Goal: Use online tool/utility: Utilize a website feature to perform a specific function

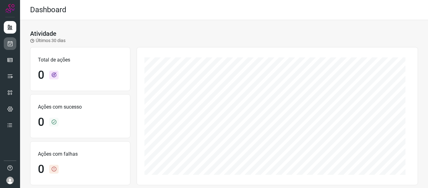
click at [13, 49] on link at bounding box center [10, 43] width 13 height 13
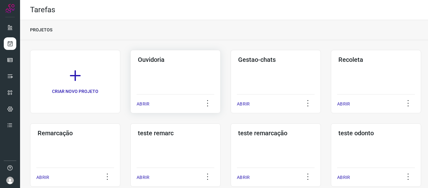
click at [142, 104] on p "ABRIR" at bounding box center [143, 104] width 13 height 7
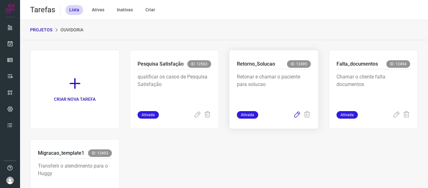
click at [293, 116] on icon at bounding box center [297, 115] width 8 height 8
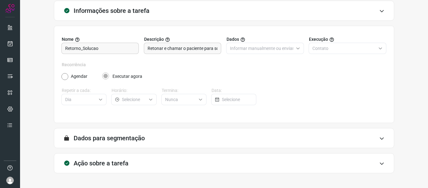
scroll to position [57, 0]
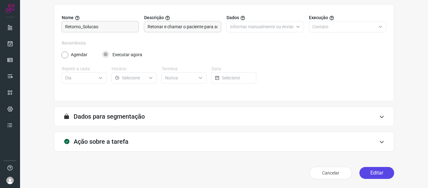
click at [379, 170] on button "Editar" at bounding box center [377, 173] width 35 height 12
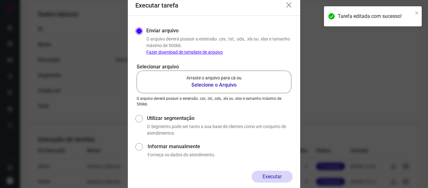
scroll to position [274, 0]
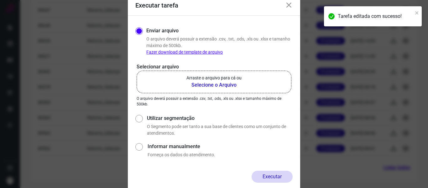
click at [223, 85] on b "Selecione o Arquivo" at bounding box center [214, 85] width 55 height 8
click at [0, 0] on input "Arraste o arquivo para cá ou Selecione o Arquivo" at bounding box center [0, 0] width 0 height 0
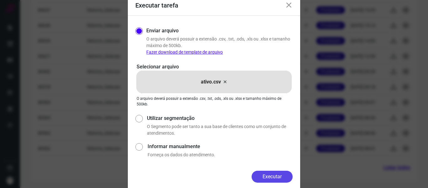
click at [273, 178] on button "Executar" at bounding box center [272, 177] width 41 height 12
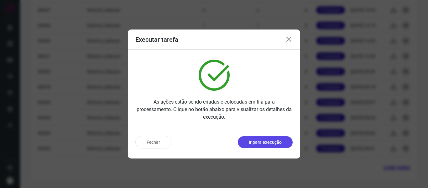
click at [266, 144] on p "Ir para execução" at bounding box center [265, 142] width 33 height 7
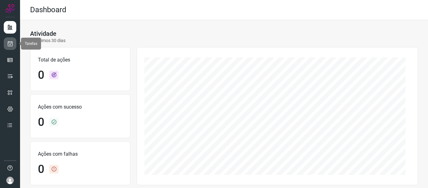
click at [8, 45] on icon at bounding box center [10, 43] width 7 height 6
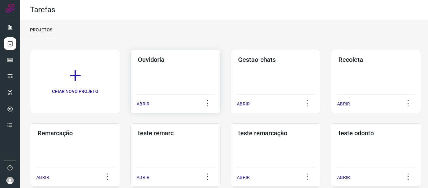
click at [147, 104] on p "ABRIR" at bounding box center [143, 104] width 13 height 7
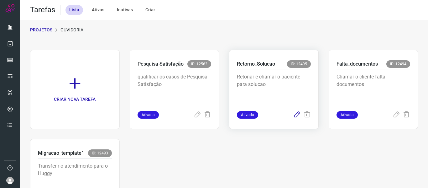
click at [293, 115] on icon at bounding box center [297, 115] width 8 height 8
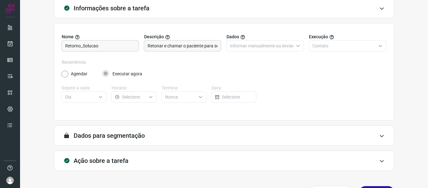
scroll to position [57, 0]
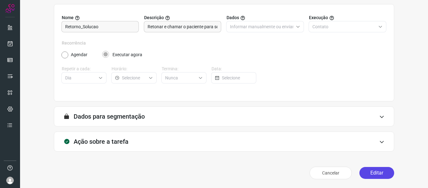
click at [365, 169] on button "Editar" at bounding box center [377, 173] width 35 height 12
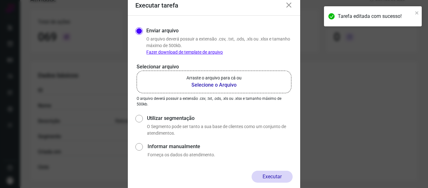
click at [223, 90] on label "Arraste o arquivo para cá ou Selecione o Arquivo" at bounding box center [214, 82] width 155 height 23
click at [0, 0] on input "Arraste o arquivo para cá ou Selecione o Arquivo" at bounding box center [0, 0] width 0 height 0
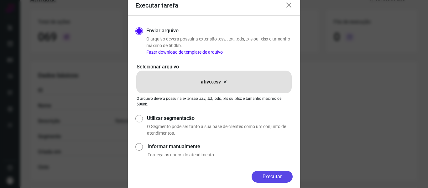
click at [270, 178] on button "Executar" at bounding box center [272, 177] width 41 height 12
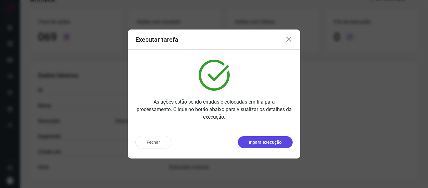
click at [265, 140] on p "Ir para execução" at bounding box center [265, 142] width 33 height 7
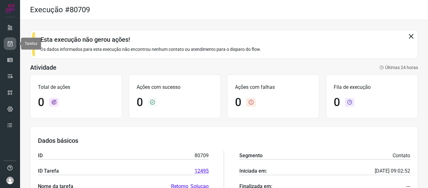
click at [10, 42] on icon at bounding box center [10, 43] width 7 height 6
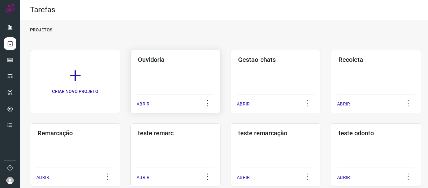
click at [145, 100] on div "ABRIR" at bounding box center [176, 102] width 78 height 16
click at [140, 102] on p "ABRIR" at bounding box center [143, 104] width 13 height 7
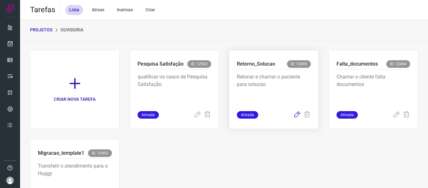
click at [295, 113] on icon at bounding box center [297, 115] width 8 height 8
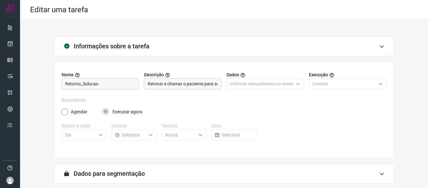
scroll to position [57, 0]
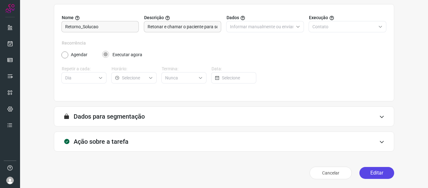
click at [381, 174] on button "Editar" at bounding box center [377, 173] width 35 height 12
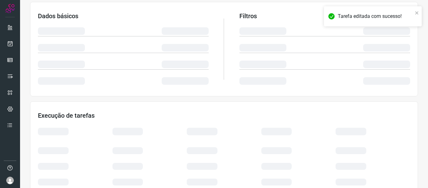
scroll to position [147, 0]
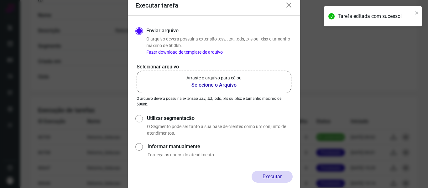
click at [244, 93] on label "Arraste o arquivo para cá ou Selecione o Arquivo" at bounding box center [214, 82] width 155 height 23
click at [0, 0] on input "Arraste o arquivo para cá ou Selecione o Arquivo" at bounding box center [0, 0] width 0 height 0
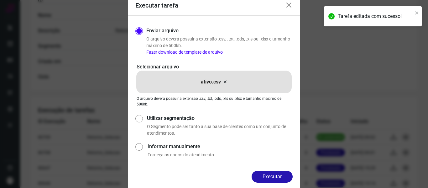
click at [261, 177] on button "Executar" at bounding box center [272, 177] width 41 height 12
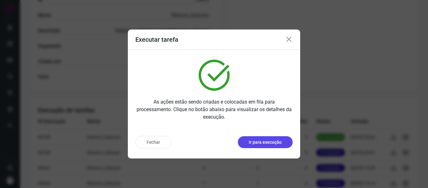
click at [270, 142] on p "Ir para execução" at bounding box center [265, 142] width 33 height 7
